Goal: Information Seeking & Learning: Learn about a topic

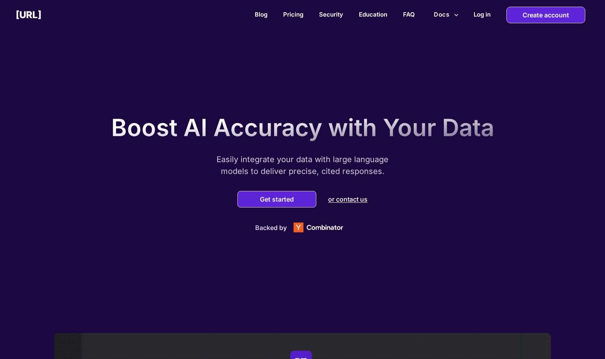
click at [258, 198] on button "Get started" at bounding box center [277, 199] width 39 height 8
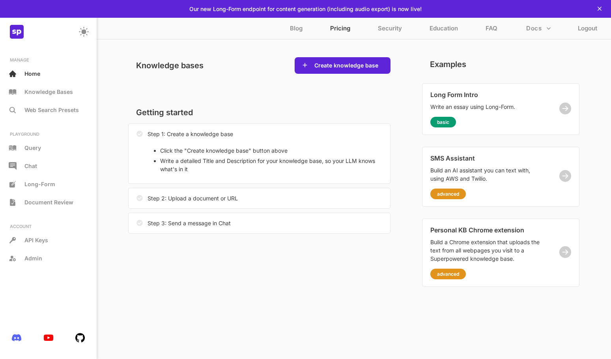
click at [336, 28] on p "Pricing" at bounding box center [340, 29] width 20 height 11
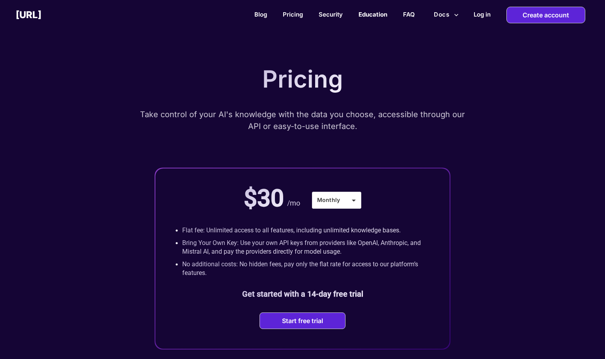
click at [366, 17] on link "Education" at bounding box center [373, 14] width 29 height 7
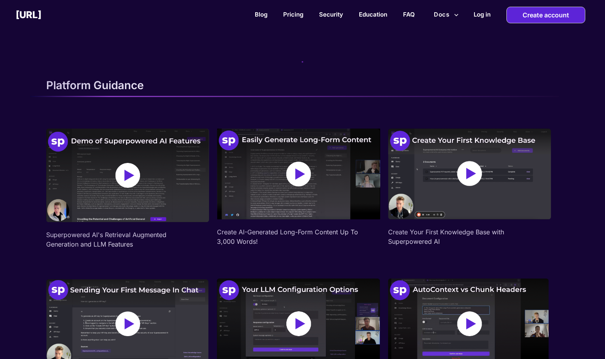
click at [124, 178] on img at bounding box center [127, 176] width 163 height 94
